Goal: Find specific page/section: Find specific page/section

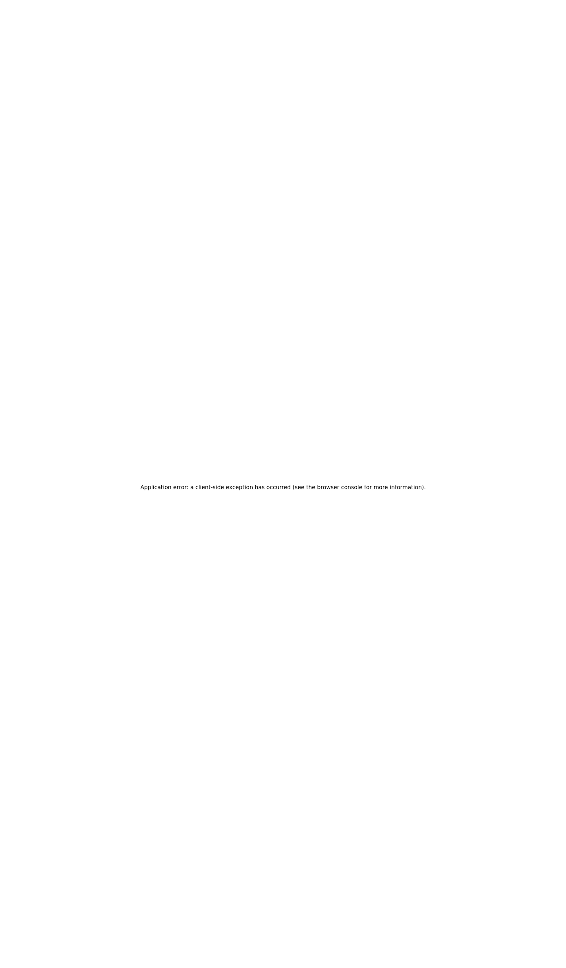
click at [70, 239] on div "Application error: a client-side exception has occurred (see the browser consol…" at bounding box center [282, 487] width 559 height 968
click at [99, 239] on div "Application error: a client-side exception has occurred (see the browser consol…" at bounding box center [282, 487] width 559 height 968
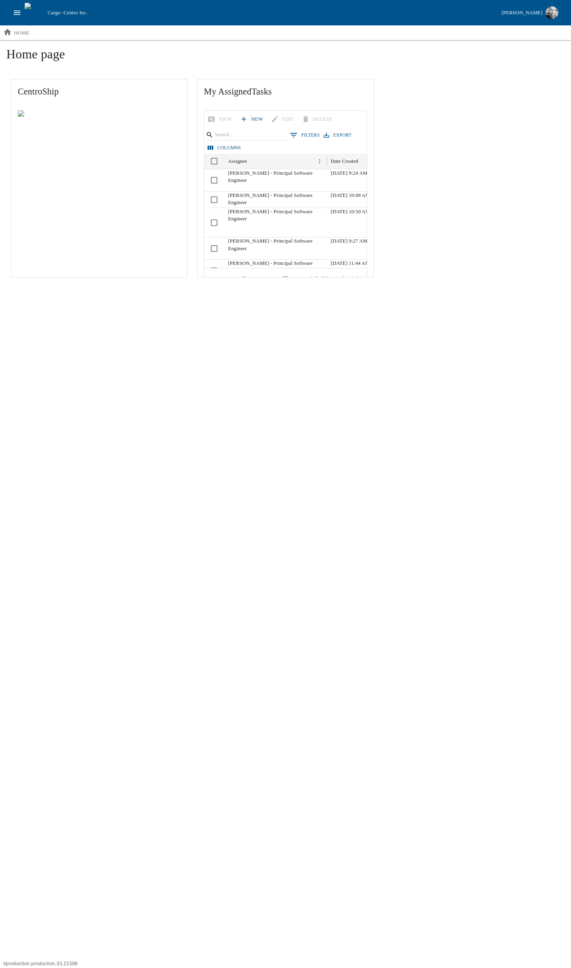
click at [374, 289] on html "Cargo - Centro Inc. Jesse Baird home Home page CentroShip My Assigned Tasks Vie…" at bounding box center [285, 144] width 571 height 289
click at [25, 13] on img at bounding box center [35, 13] width 20 height 20
click at [18, 14] on icon "open drawer" at bounding box center [17, 12] width 9 height 9
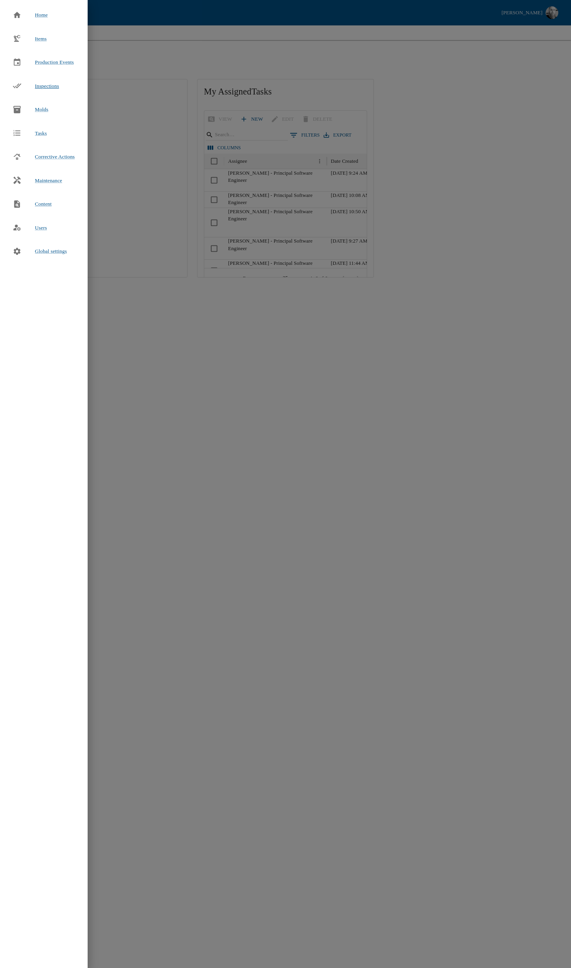
click at [37, 87] on span "Inspections" at bounding box center [47, 86] width 24 height 6
